Goal: Task Accomplishment & Management: Use online tool/utility

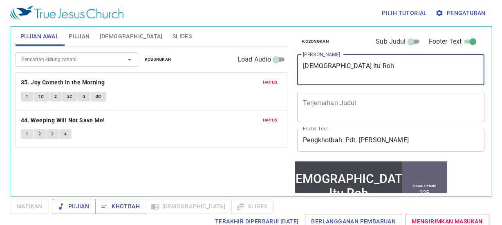
drag, startPoint x: 338, startPoint y: 67, endPoint x: 268, endPoint y: 68, distance: 70.7
click at [268, 68] on div "Pujian Awal Pujian Alkitab Slides Pencarian kidung rohani Pencarian kidung roha…" at bounding box center [250, 108] width 477 height 170
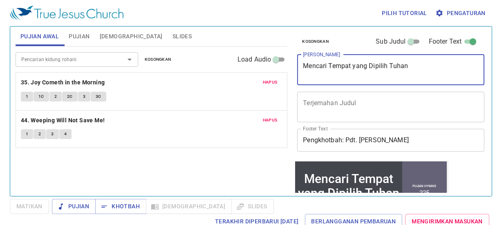
type textarea "Mencari Tempat yang Dipilih Tuhan"
click at [86, 31] on button "Pujian" at bounding box center [79, 37] width 31 height 20
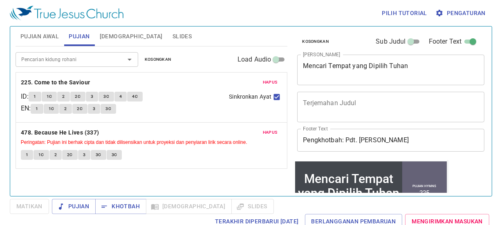
click at [269, 79] on span "Hapus" at bounding box center [270, 82] width 15 height 7
click at [269, 129] on span "Hapus" at bounding box center [270, 132] width 15 height 7
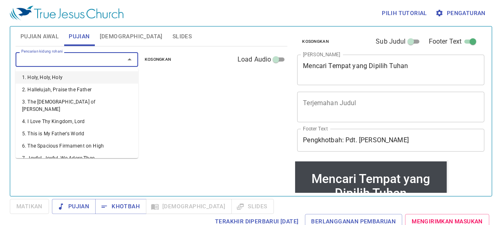
click at [42, 58] on input "Pencarian kidung rohani" at bounding box center [65, 59] width 94 height 9
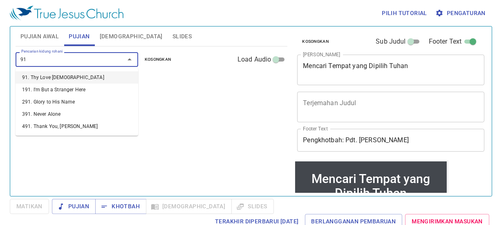
type input "91. Thy Love [DEMOGRAPHIC_DATA]"
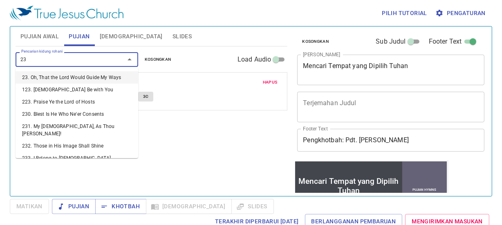
type input "237"
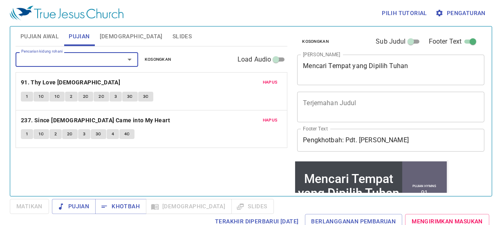
click at [41, 37] on span "Pujian Awal" at bounding box center [39, 36] width 38 height 10
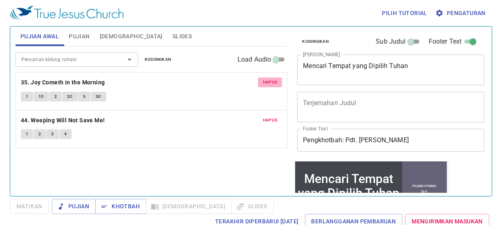
click at [265, 83] on span "Hapus" at bounding box center [270, 82] width 15 height 7
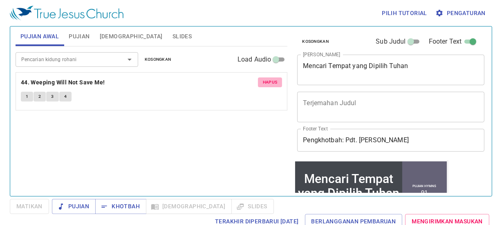
click at [265, 83] on span "Hapus" at bounding box center [270, 82] width 15 height 7
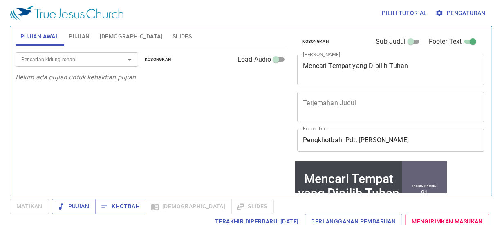
click at [71, 54] on div "Pencarian kidung rohani" at bounding box center [77, 59] width 123 height 14
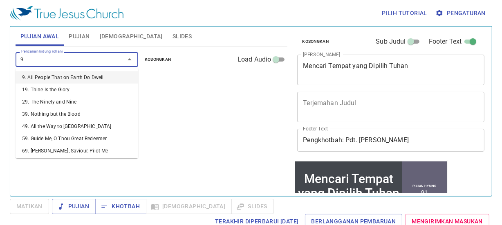
type input "93"
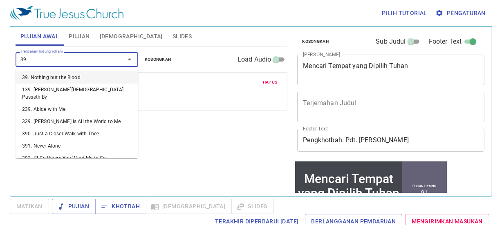
type input "395"
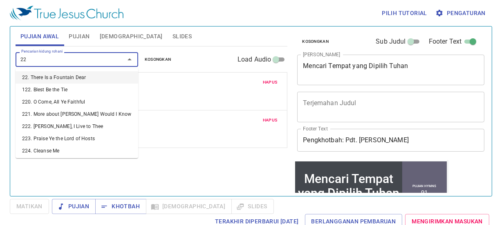
type input "228"
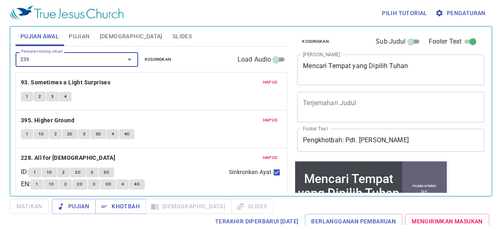
type input "239. Abide with Me"
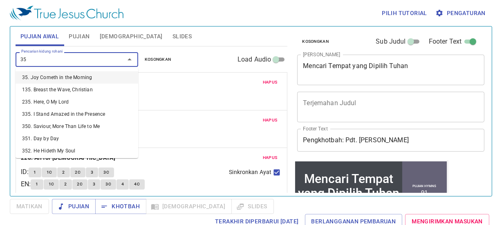
type input "351"
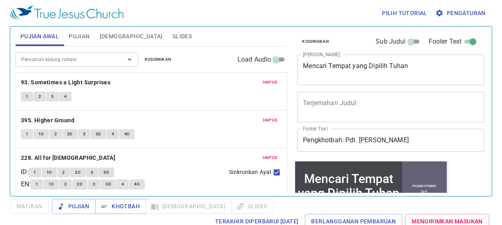
click at [334, 93] on div "x Terjemahan Judul" at bounding box center [390, 107] width 187 height 31
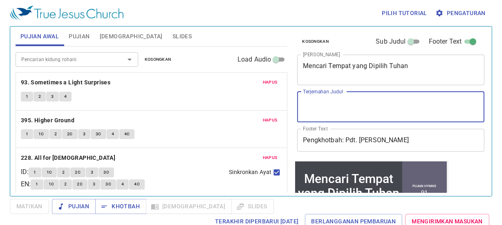
click at [74, 38] on span "Pujian" at bounding box center [79, 36] width 21 height 10
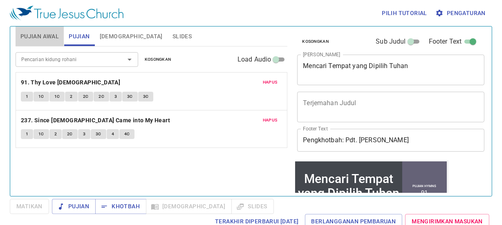
click at [47, 35] on span "Pujian Awal" at bounding box center [39, 36] width 38 height 10
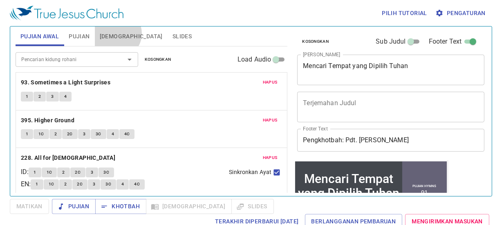
click at [116, 33] on span "[DEMOGRAPHIC_DATA]" at bounding box center [131, 36] width 63 height 10
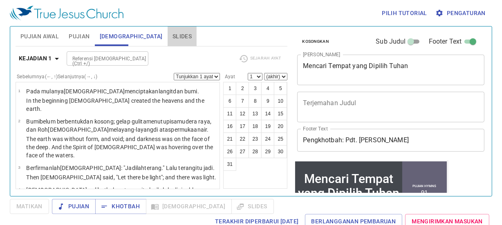
click at [172, 33] on span "Slides" at bounding box center [181, 36] width 19 height 10
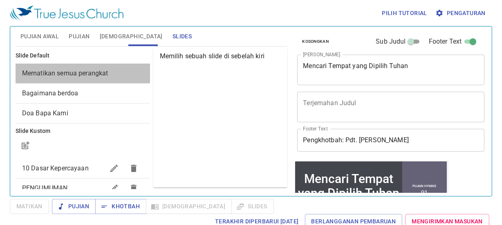
click at [96, 69] on span "Mematikan semua perangkat" at bounding box center [65, 73] width 86 height 8
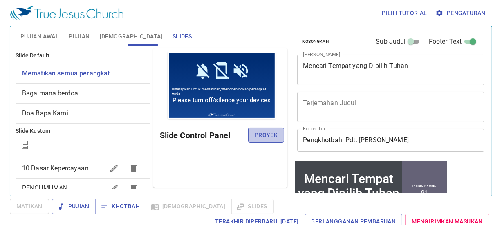
click at [255, 132] on span "Proyek" at bounding box center [265, 135] width 23 height 10
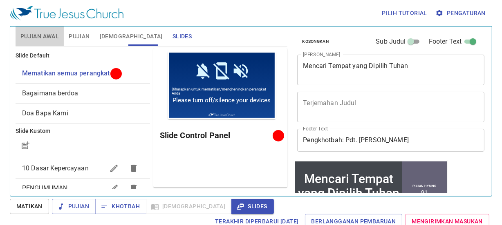
click at [33, 40] on span "Pujian Awal" at bounding box center [39, 36] width 38 height 10
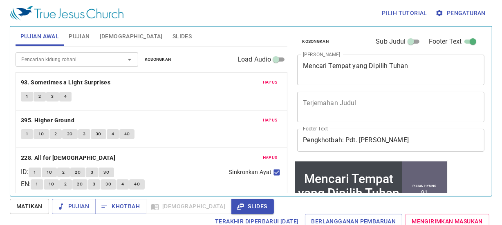
click at [263, 85] on span "Hapus" at bounding box center [270, 82] width 15 height 7
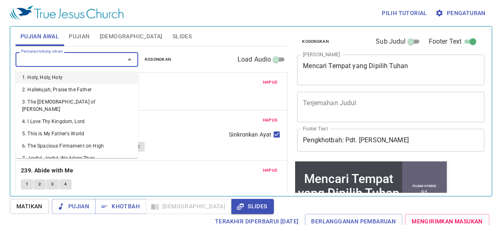
click at [62, 57] on input "Pencarian kidung rohani" at bounding box center [65, 59] width 94 height 9
type input "5"
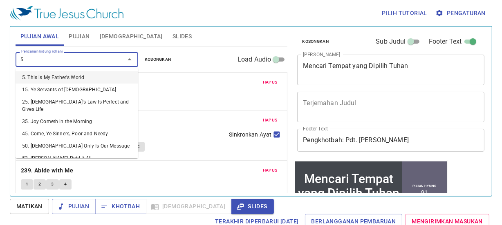
click at [71, 78] on li "5. This is My Father's World" at bounding box center [77, 77] width 123 height 12
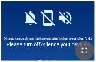
click at [89, 49] on icon "button" at bounding box center [85, 51] width 10 height 10
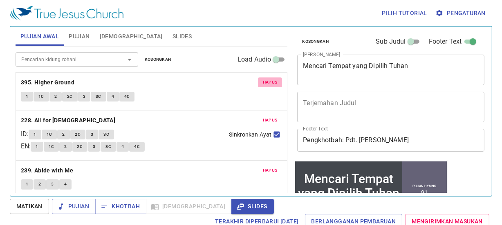
click at [264, 79] on span "Hapus" at bounding box center [270, 82] width 15 height 7
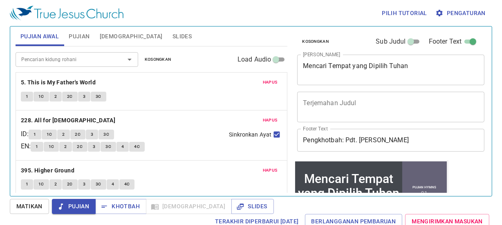
scroll to position [81, 0]
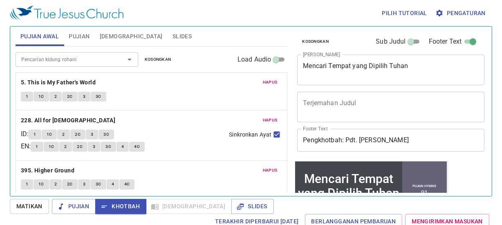
scroll to position [118, 0]
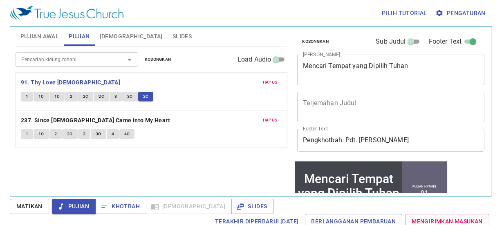
click at [121, 206] on span "Khotbah" at bounding box center [121, 207] width 38 height 10
click at [106, 205] on icon "button" at bounding box center [104, 207] width 8 height 8
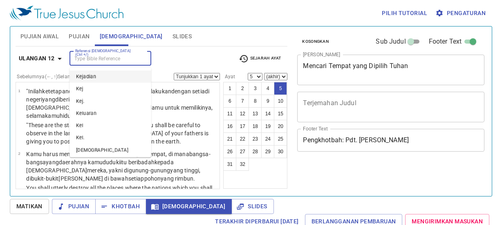
select select "5"
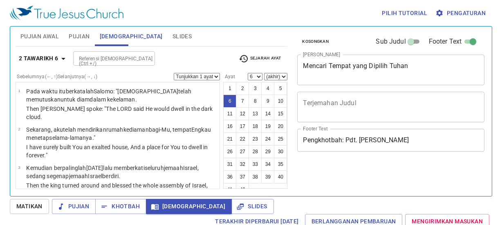
select select "6"
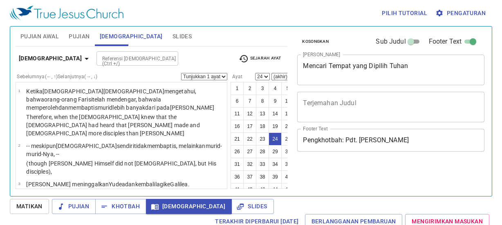
select select "24"
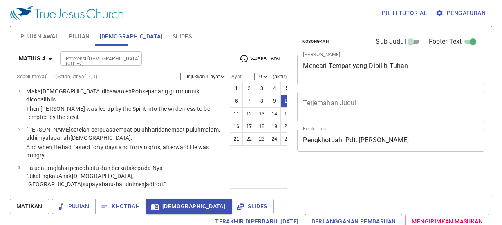
select select "10"
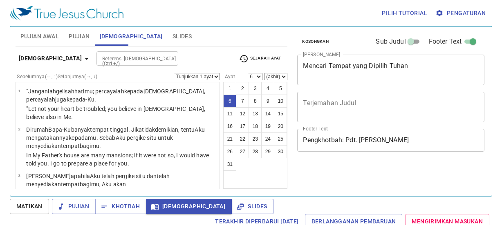
select select "6"
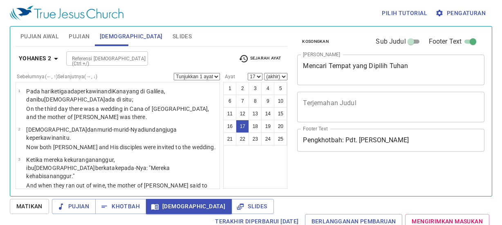
select select "17"
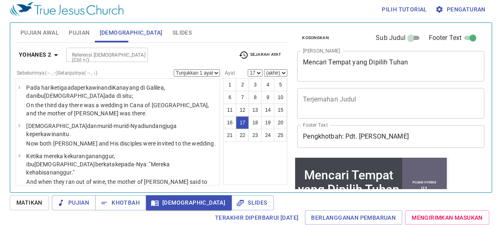
click at [116, 51] on input "Referensi [DEMOGRAPHIC_DATA] (Ctrl +/)" at bounding box center [100, 54] width 63 height 9
click at [105, 53] on input "Referensi [DEMOGRAPHIC_DATA] (Ctrl +/)" at bounding box center [100, 54] width 63 height 9
click at [72, 57] on input "Referensi [DEMOGRAPHIC_DATA] (Ctrl +/)" at bounding box center [100, 54] width 63 height 9
type input "yoh"
click at [86, 53] on input "yoh" at bounding box center [100, 54] width 63 height 9
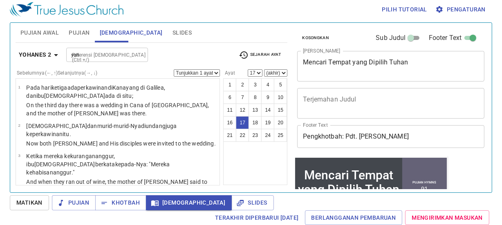
click at [74, 53] on input "yoh" at bounding box center [100, 54] width 63 height 9
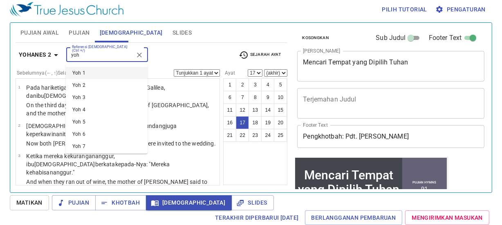
click at [86, 56] on input "yoh" at bounding box center [100, 54] width 63 height 9
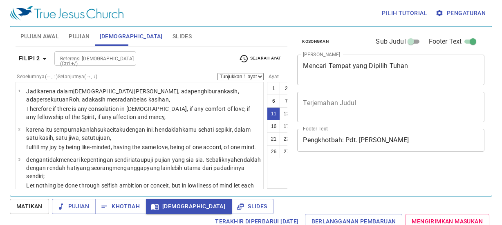
select select "9"
select select "11"
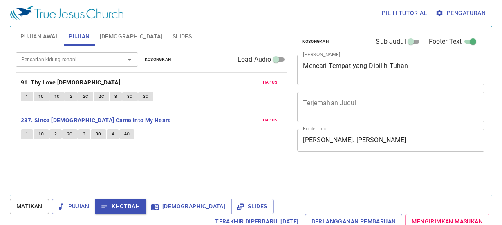
scroll to position [4, 0]
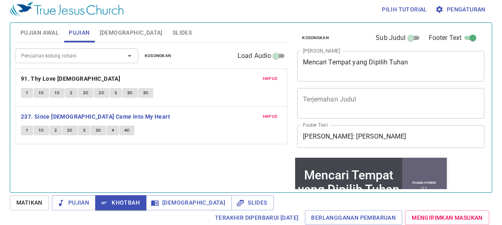
click at [26, 134] on span "1" at bounding box center [27, 130] width 2 height 7
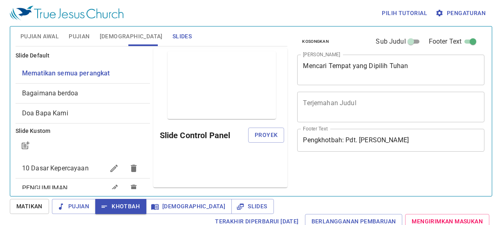
scroll to position [4, 0]
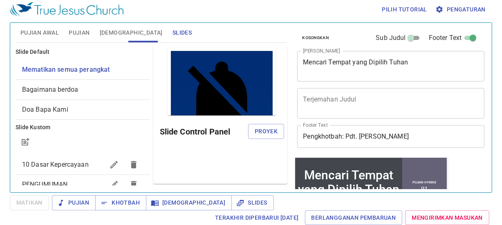
scroll to position [88, 0]
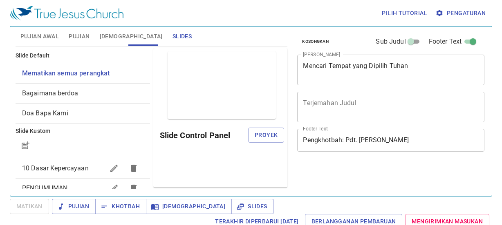
scroll to position [4, 0]
